Goal: Task Accomplishment & Management: Manage account settings

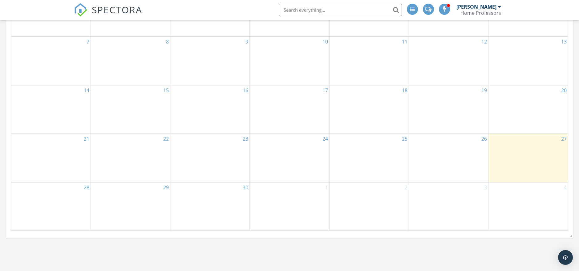
scroll to position [205, 0]
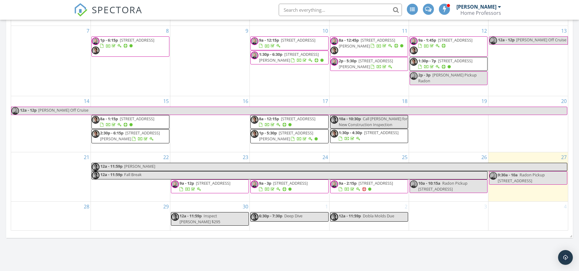
scroll to position [308, 0]
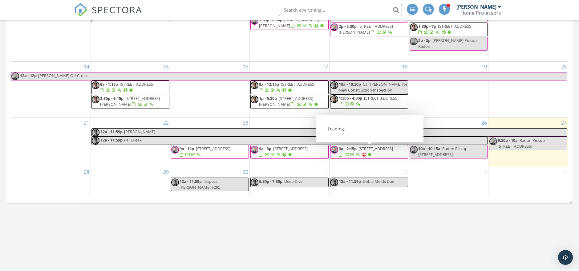
click at [362, 151] on span "1422 Benbrooke Ridge , Acworth 30101" at bounding box center [376, 149] width 35 height 6
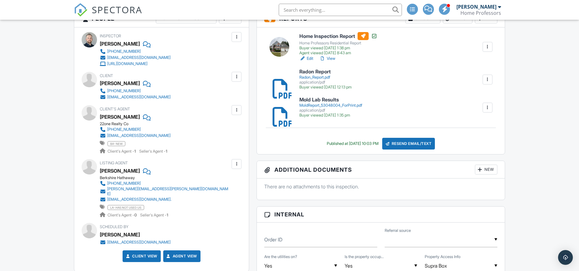
click at [334, 103] on div "MoldReport_53048004_ForPrint.pdf" at bounding box center [331, 105] width 63 height 5
click at [316, 76] on div "Radon_Report.pdf" at bounding box center [326, 77] width 52 height 5
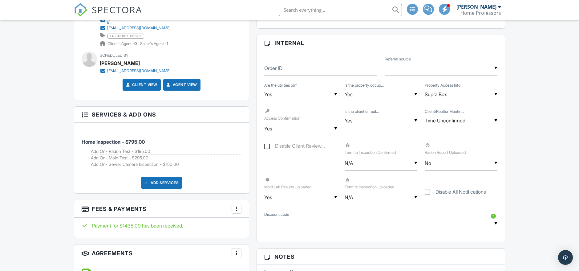
scroll to position [377, 0]
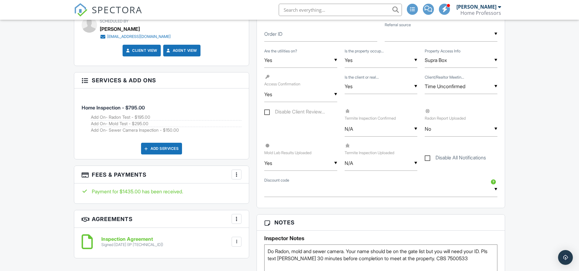
click at [446, 129] on div "▼ No N/A Yes No N/A Yes No" at bounding box center [461, 128] width 73 height 15
click at [447, 156] on span "Yes" at bounding box center [440, 160] width 18 height 15
type input "Yes"
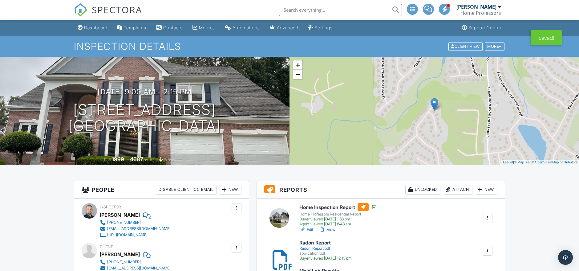
click at [100, 29] on div "Dashboard" at bounding box center [95, 27] width 23 height 5
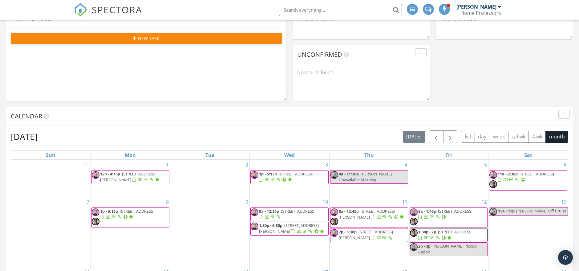
scroll to position [68, 0]
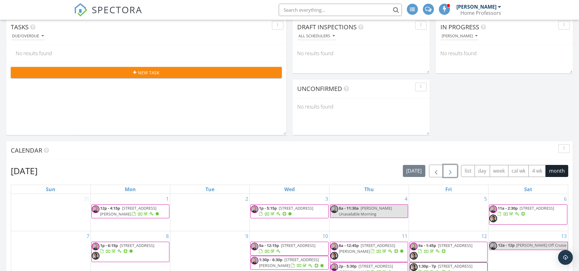
click at [448, 171] on span "button" at bounding box center [450, 170] width 7 height 7
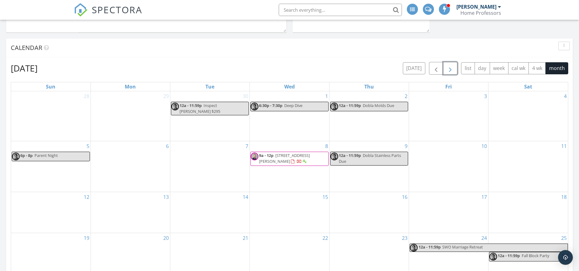
scroll to position [239, 0]
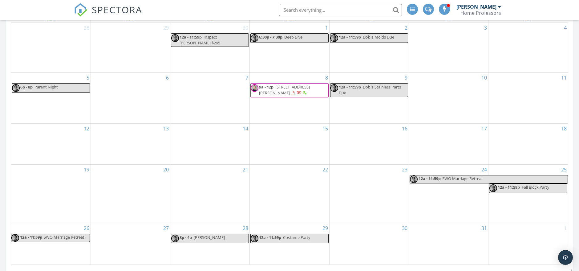
click at [301, 93] on span "9a - 12p 66 English Barn Way, Hiram 30141" at bounding box center [289, 90] width 77 height 12
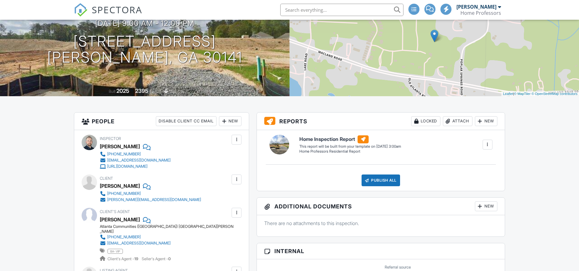
scroll to position [68, 0]
click at [227, 120] on div "New" at bounding box center [230, 121] width 23 height 10
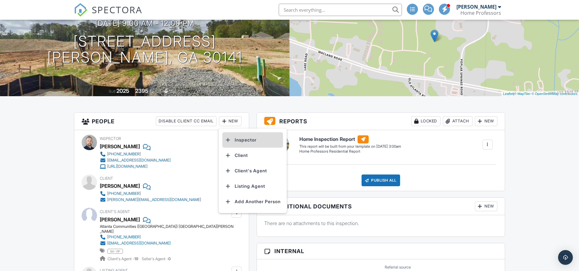
click at [247, 141] on li "Inspector" at bounding box center [253, 139] width 61 height 15
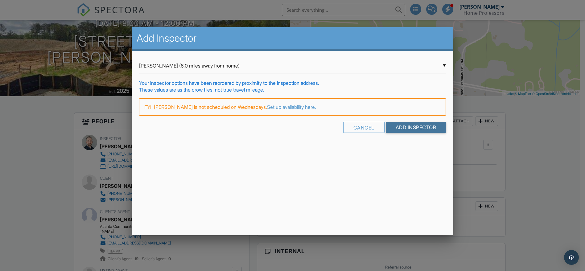
click at [406, 124] on input "Add Inspector" at bounding box center [416, 127] width 60 height 11
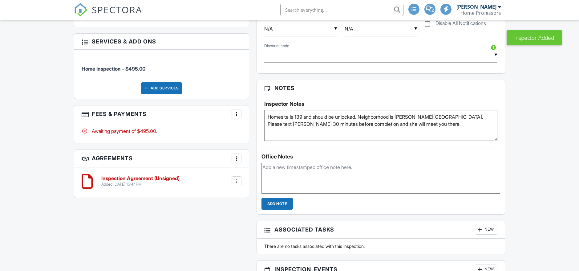
click at [308, 110] on textarea "Homesite is 139 and should be unlocked. Neighborhood is [PERSON_NAME][GEOGRAPHI…" at bounding box center [380, 125] width 233 height 31
click at [271, 117] on textarea "Homesite is 139 and should be unlocked. Neighborhood is [PERSON_NAME][GEOGRAPHI…" at bounding box center [380, 125] width 233 height 31
click at [264, 114] on textarea "Homesite is 139 and should be unlocked. Neighborhood is [PERSON_NAME][GEOGRAPHI…" at bounding box center [380, 125] width 233 height 31
click at [290, 115] on textarea "Homesite is 139 and should be unlocked. Neighborhood is [PERSON_NAME][GEOGRAPHI…" at bounding box center [380, 125] width 233 height 31
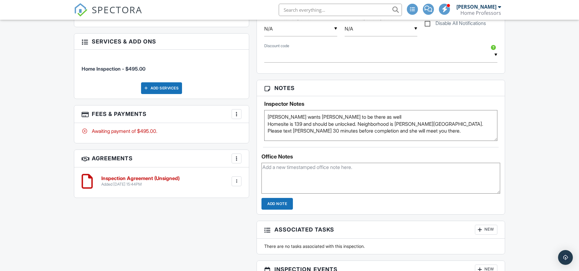
type textarea "Terri wants Paul to be there as well Homesite is 139 and should be unlocked. Ne…"
click at [550, 96] on div "Dashboard Templates Contacts Metrics Automations Advanced Settings Support Cent…" at bounding box center [289, 140] width 579 height 1131
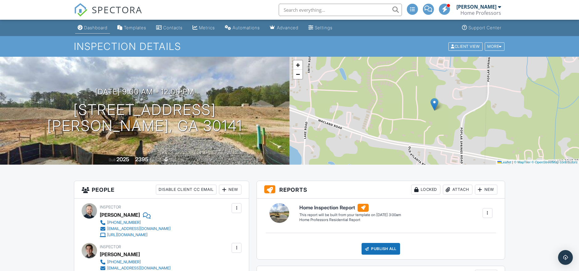
click at [92, 25] on div "Dashboard" at bounding box center [95, 27] width 23 height 5
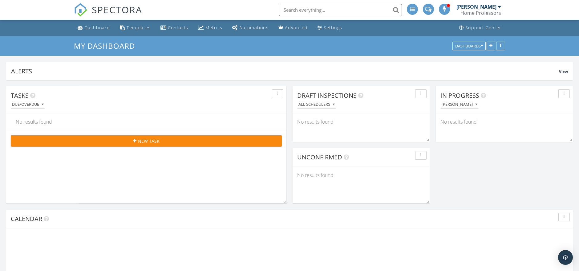
scroll to position [664, 590]
